Goal: Find specific page/section: Find specific page/section

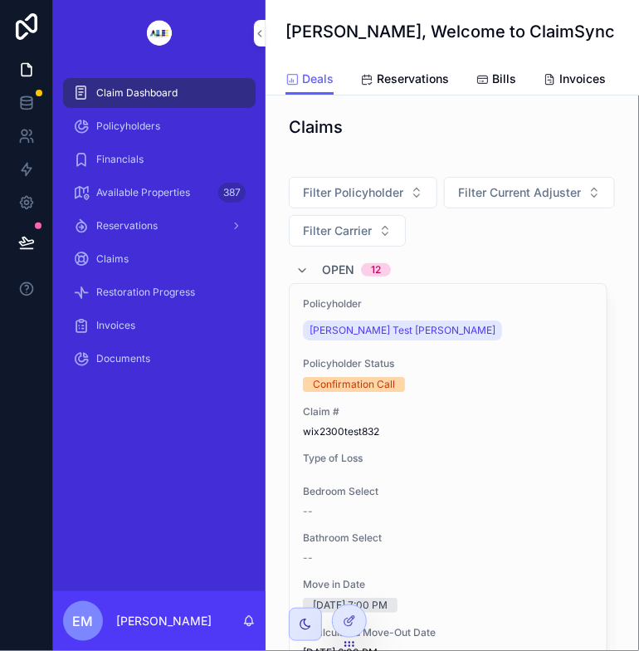
click at [560, 388] on div "Policyholder Status Confirmation Call" at bounding box center [448, 374] width 291 height 35
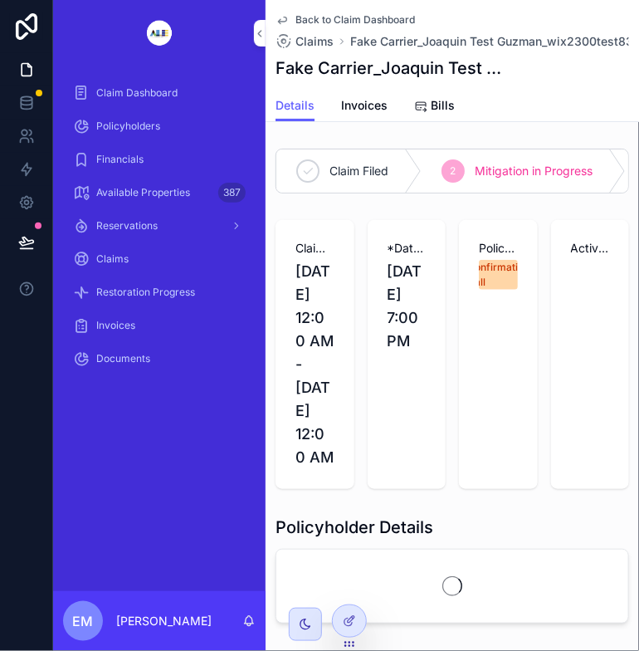
scroll to position [66, 0]
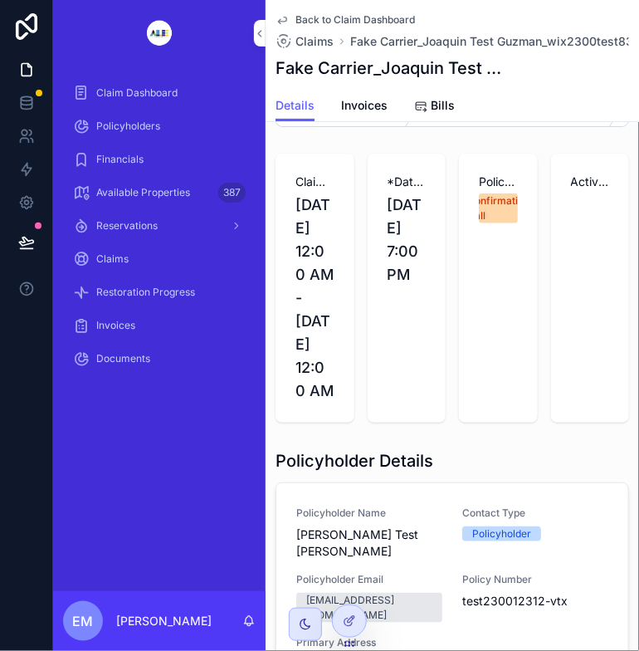
click at [366, 113] on span "Invoices" at bounding box center [364, 105] width 46 height 17
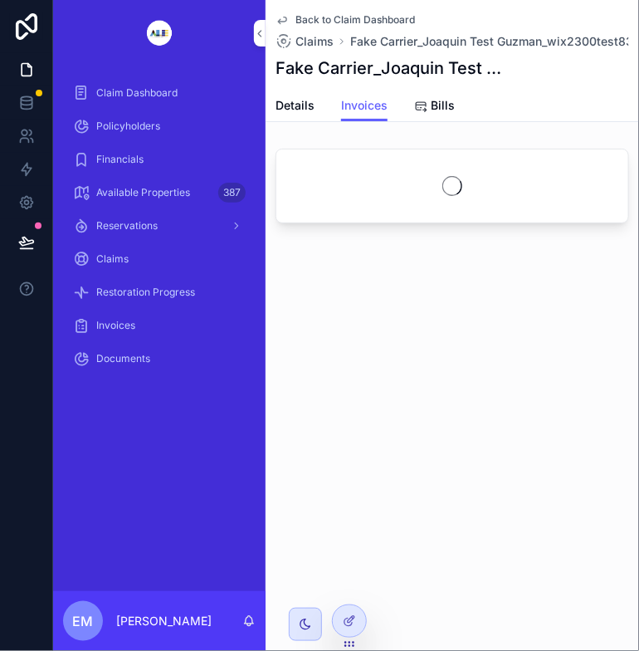
click at [366, 113] on span "Invoices" at bounding box center [364, 105] width 46 height 17
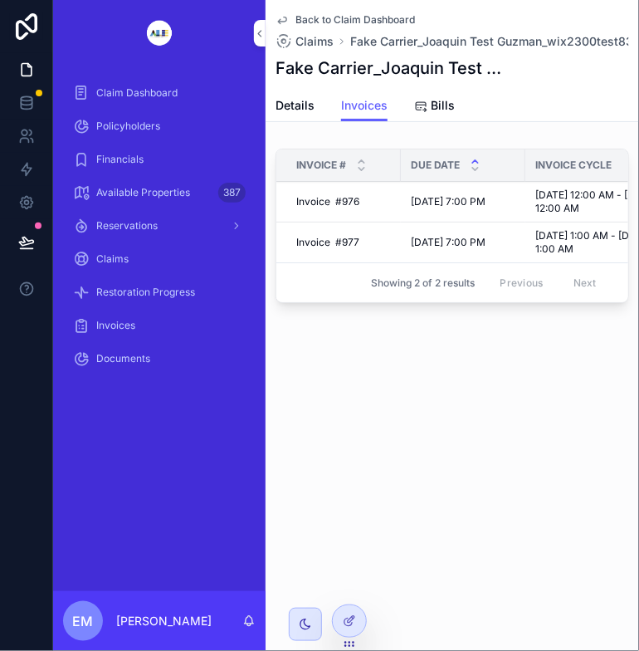
click at [153, 94] on span "Claim Dashboard" at bounding box center [136, 92] width 81 height 13
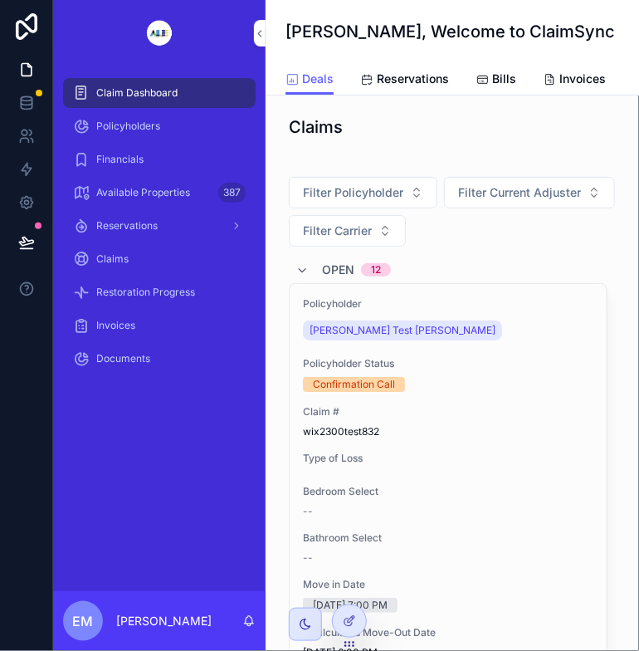
click at [139, 125] on span "Policyholders" at bounding box center [128, 126] width 64 height 13
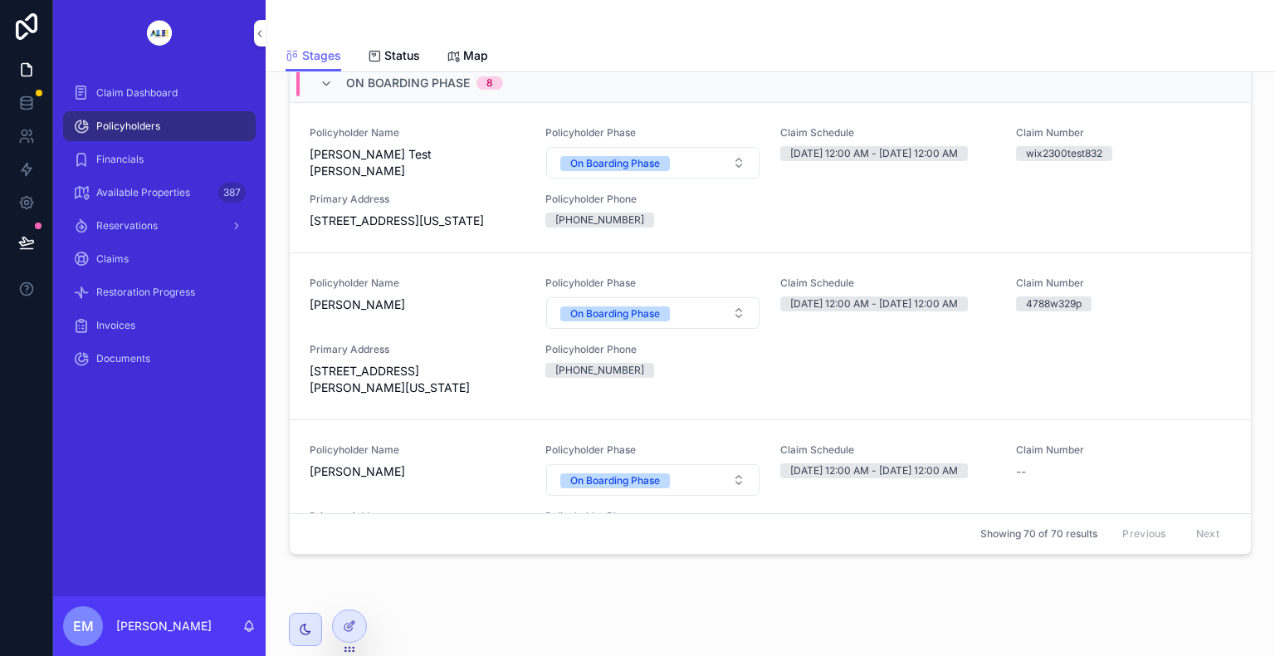
scroll to position [166, 0]
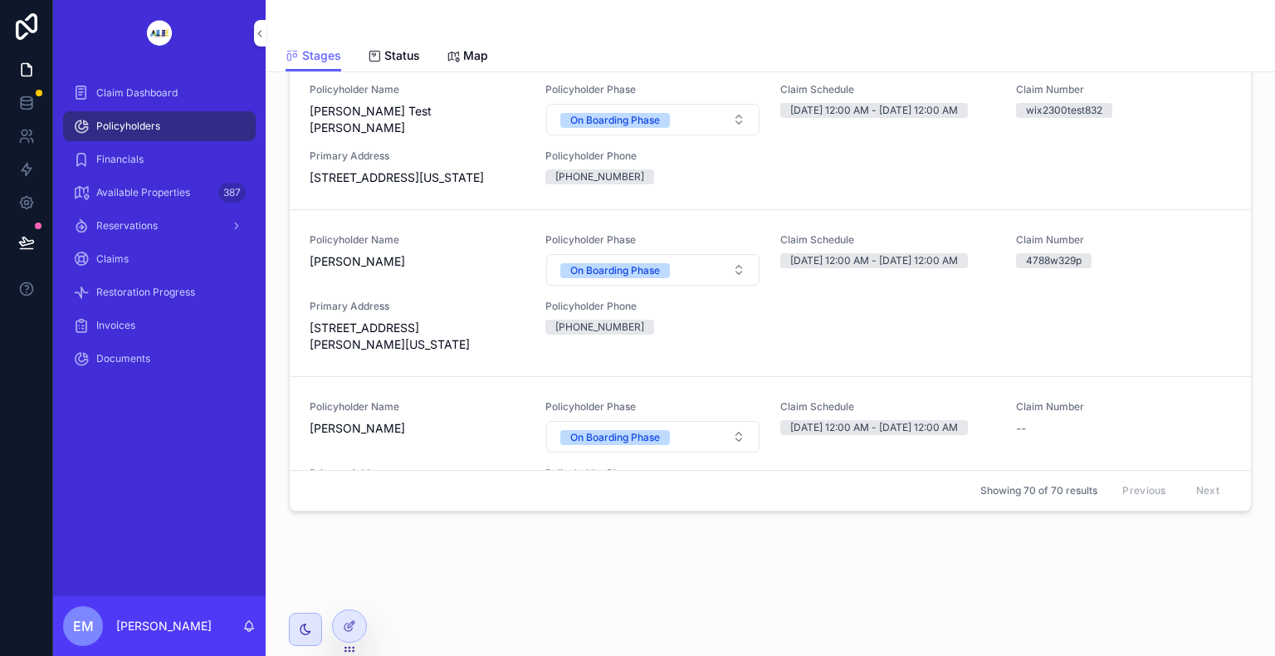
click at [183, 126] on div "Policyholders" at bounding box center [159, 126] width 173 height 27
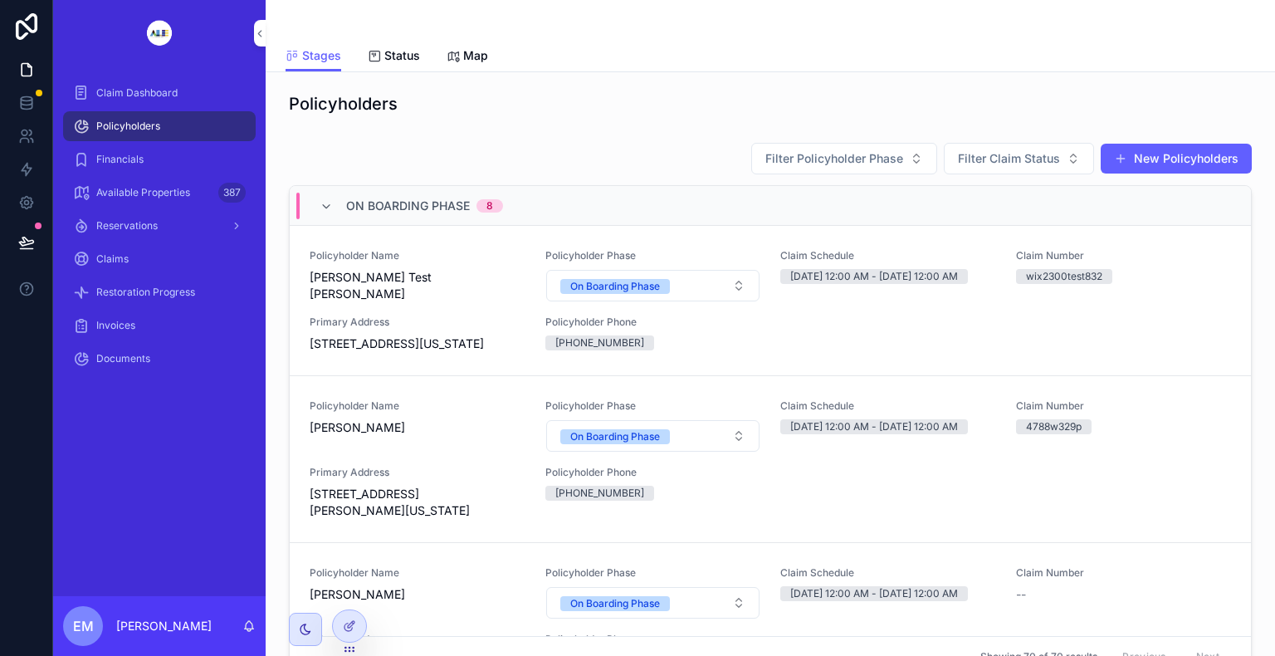
click at [183, 126] on div "Policyholders" at bounding box center [159, 126] width 173 height 27
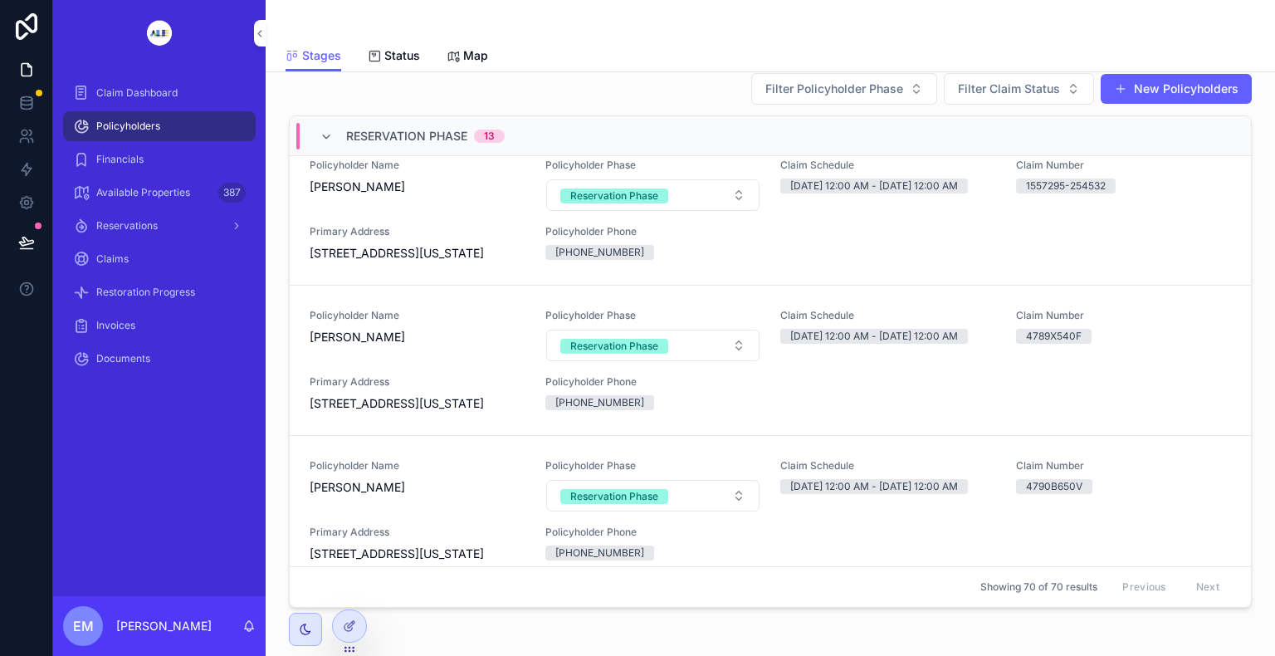
scroll to position [66, 0]
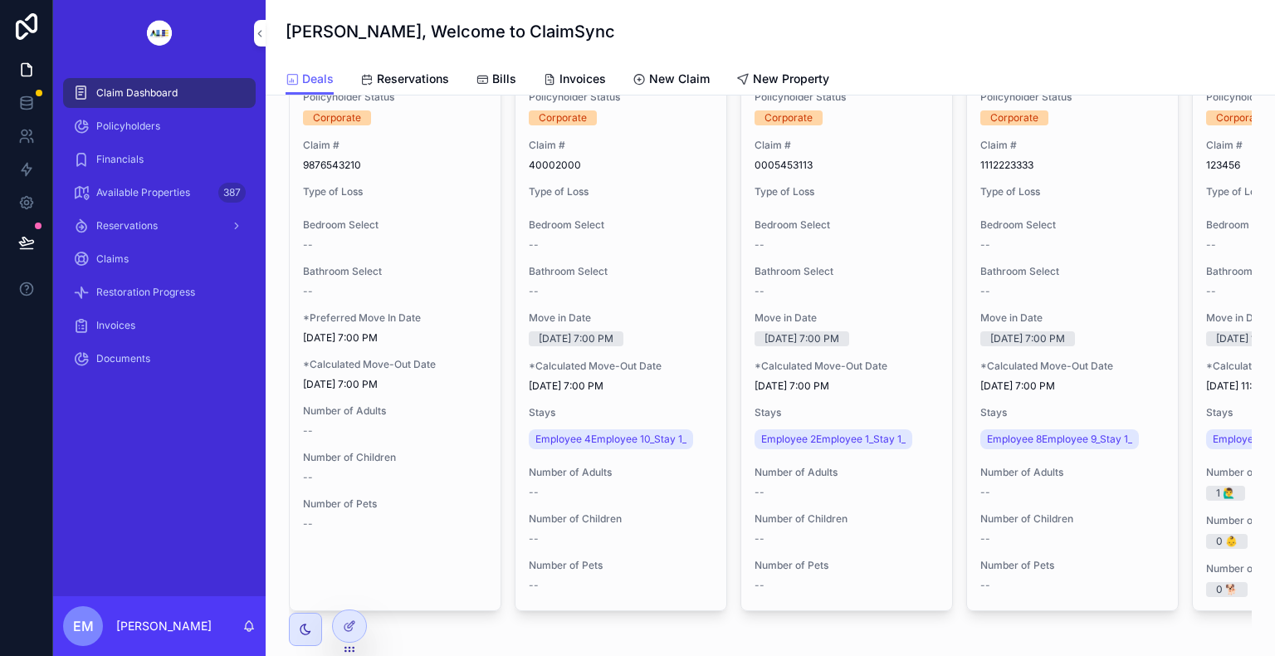
scroll to position [4208, 0]
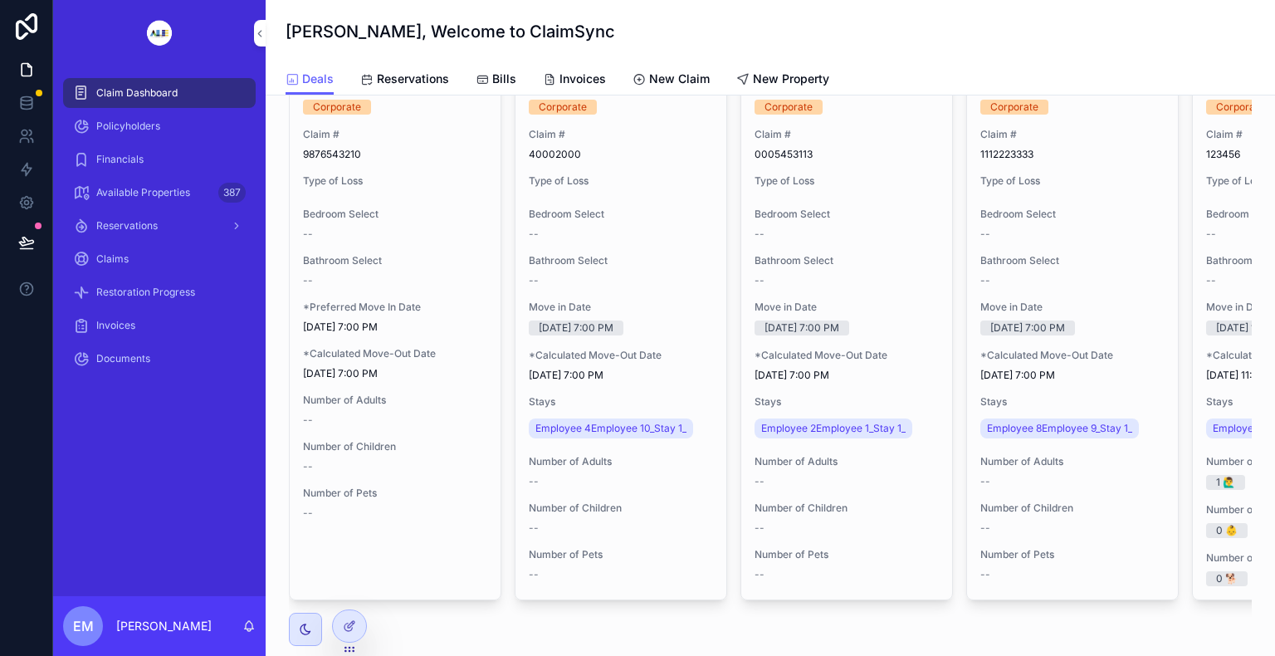
click at [123, 249] on div "Claims" at bounding box center [159, 259] width 173 height 27
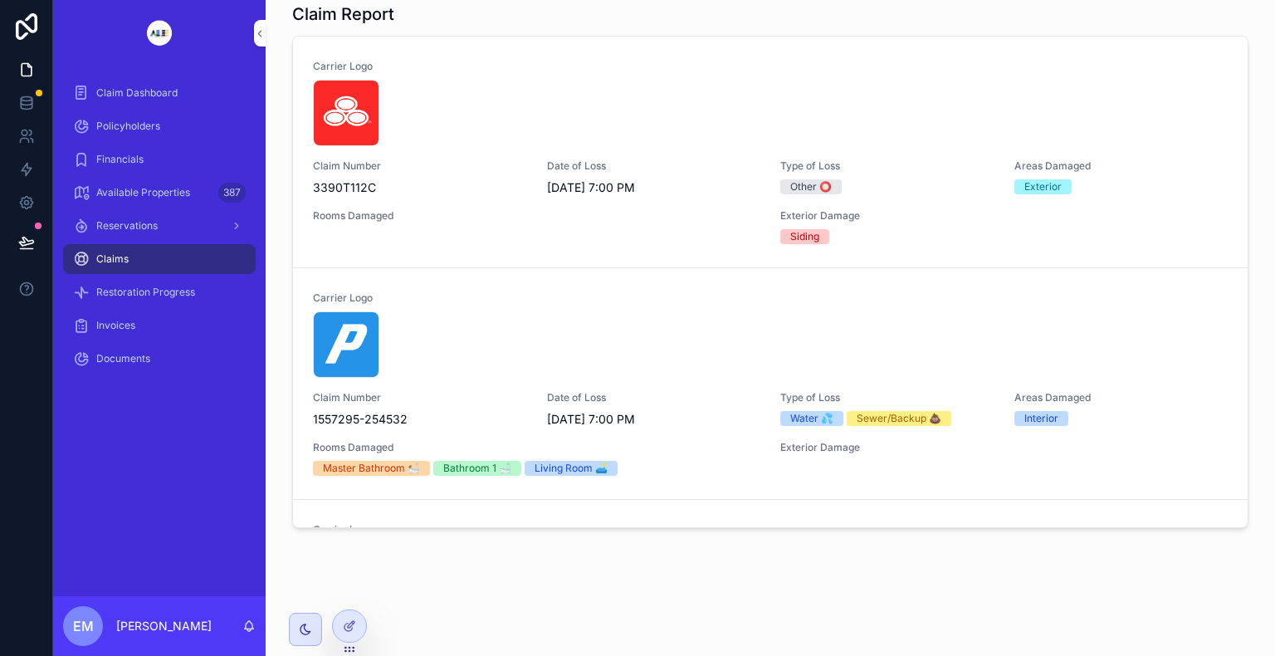
scroll to position [1162, 0]
